Goal: Find specific page/section: Find specific page/section

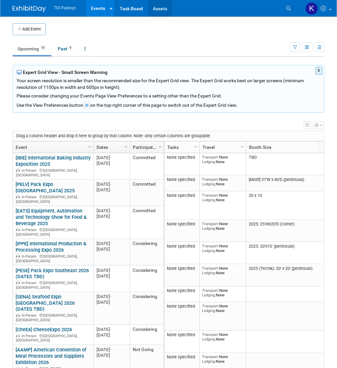
click at [157, 8] on link "Assets" at bounding box center [160, 8] width 24 height 17
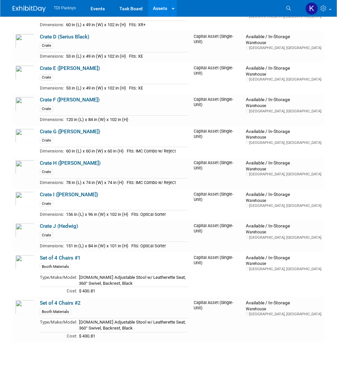
scroll to position [589, 0]
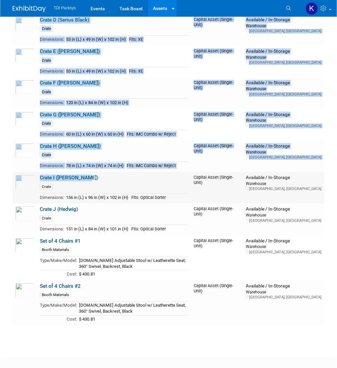
drag, startPoint x: 330, startPoint y: 225, endPoint x: 104, endPoint y: 179, distance: 230.3
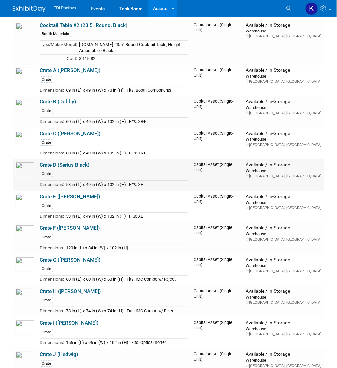
scroll to position [442, 0]
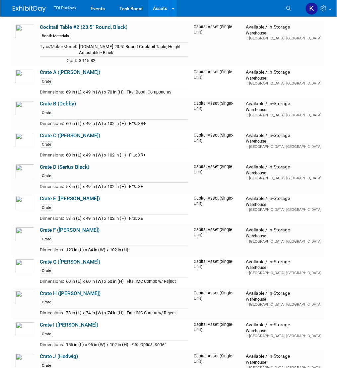
drag, startPoint x: 7, startPoint y: 67, endPoint x: 329, endPoint y: 249, distance: 369.7
copy div "Image Size"
